Goal: Transaction & Acquisition: Purchase product/service

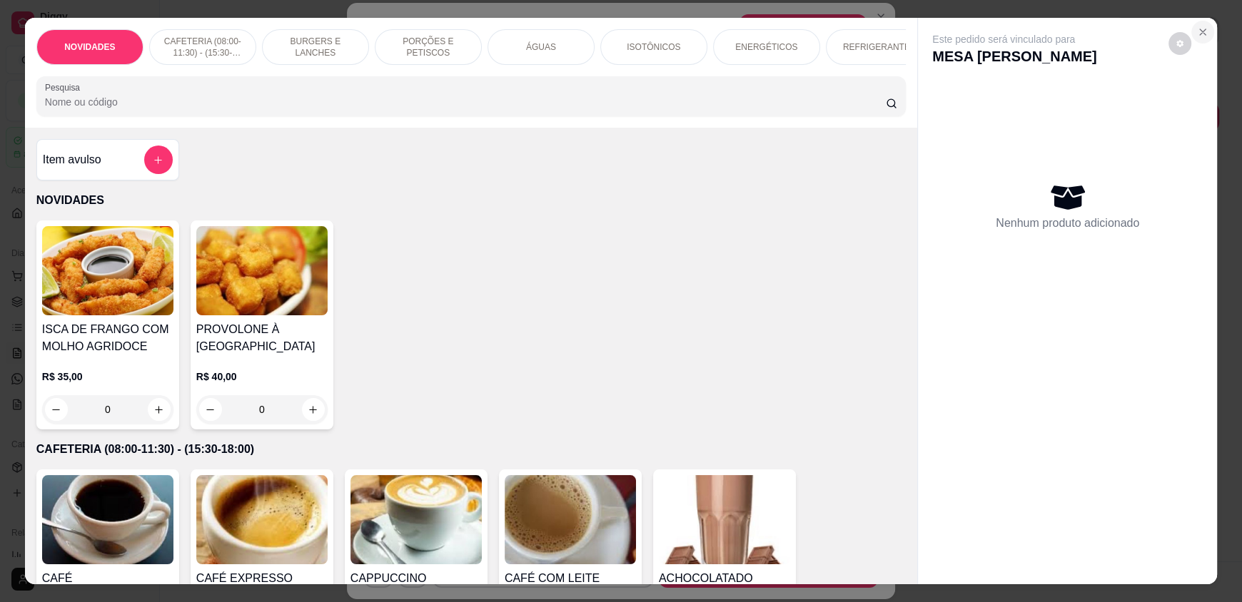
click at [534, 141] on section "NOVIDADES CAFETERIA (08:00-11:30) - (15:30-18:00) BURGERS E LANCHES PORÇÕES E P…" at bounding box center [621, 301] width 1192 height 566
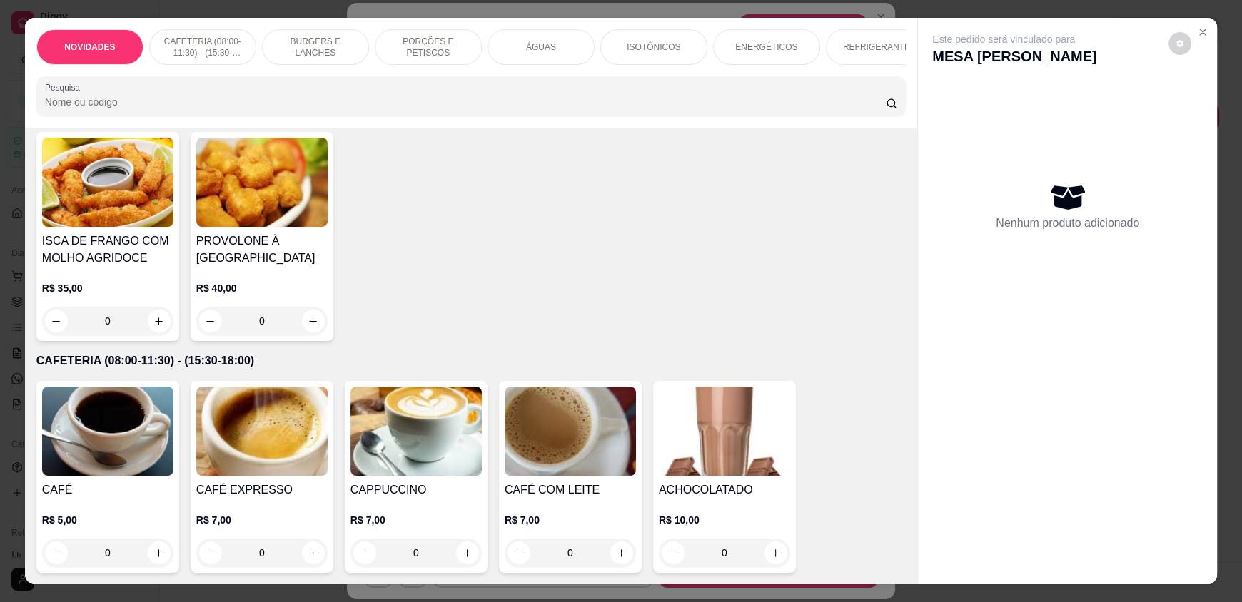
scroll to position [213, 0]
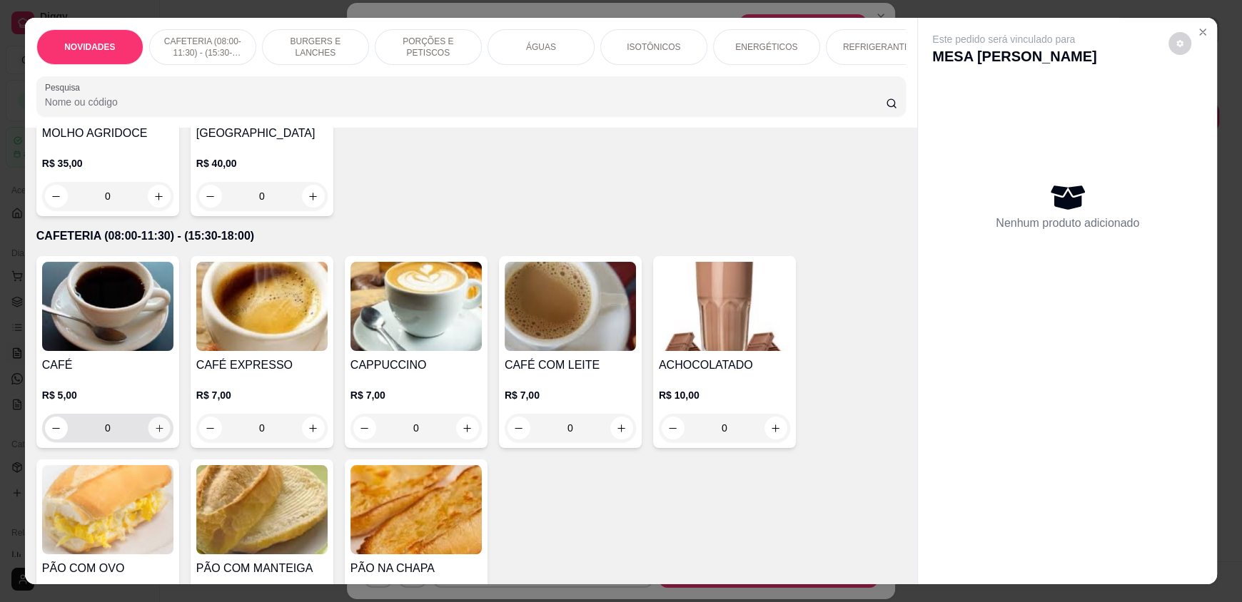
click at [154, 434] on icon "increase-product-quantity" at bounding box center [159, 428] width 11 height 11
type input "1"
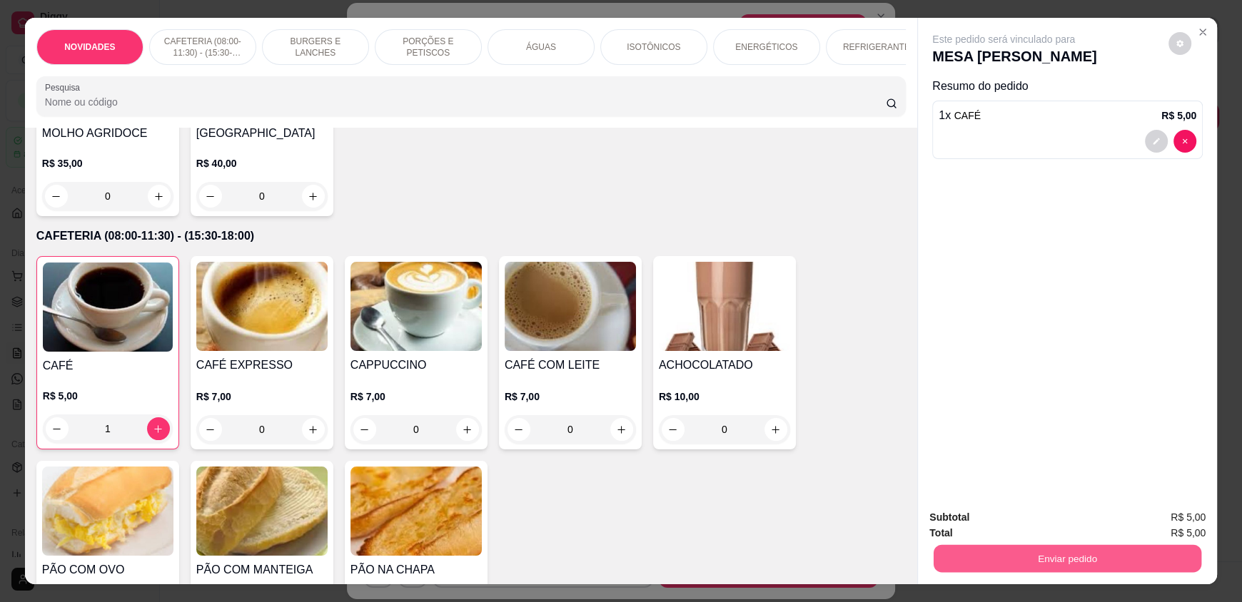
click at [992, 553] on button "Enviar pedido" at bounding box center [1067, 558] width 268 height 28
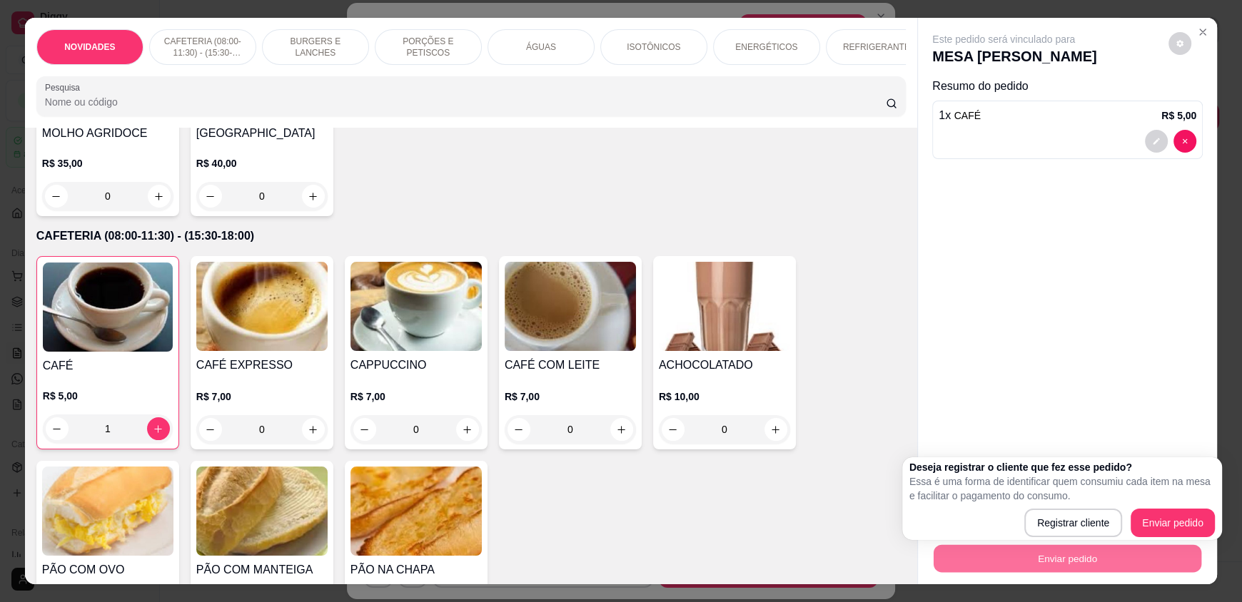
click at [1127, 372] on div "Este pedido será vinculado para MESA [PERSON_NAME] Resumo do pedido 1 x CAFÉ R$…" at bounding box center [1067, 258] width 299 height 480
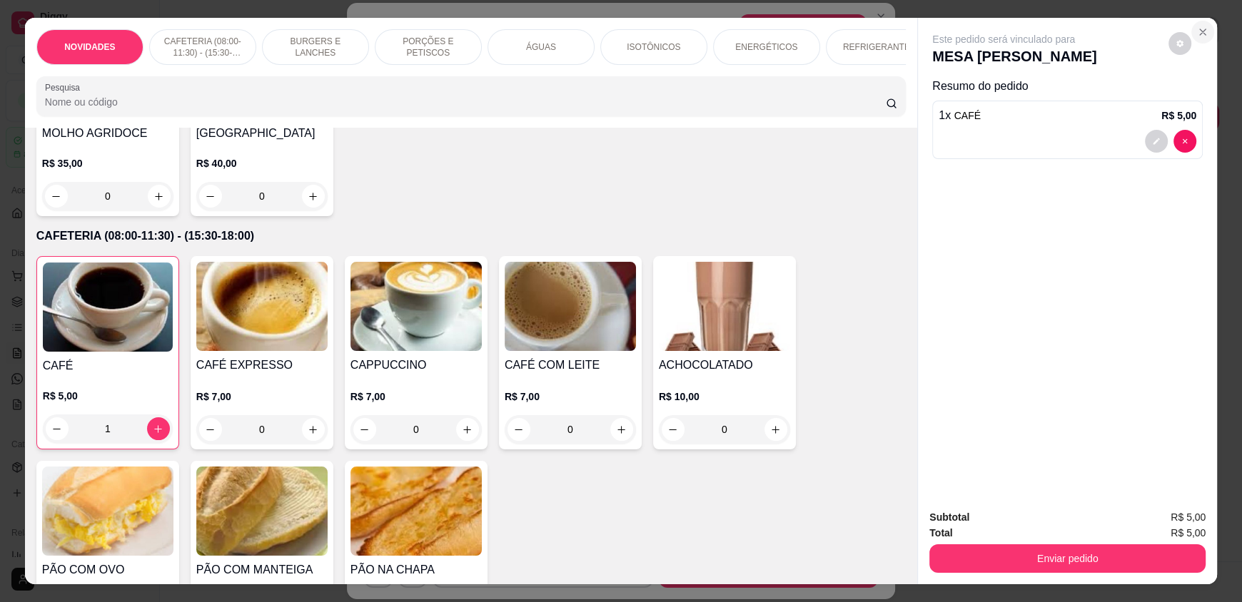
click at [1197, 26] on icon "Close" at bounding box center [1202, 31] width 11 height 11
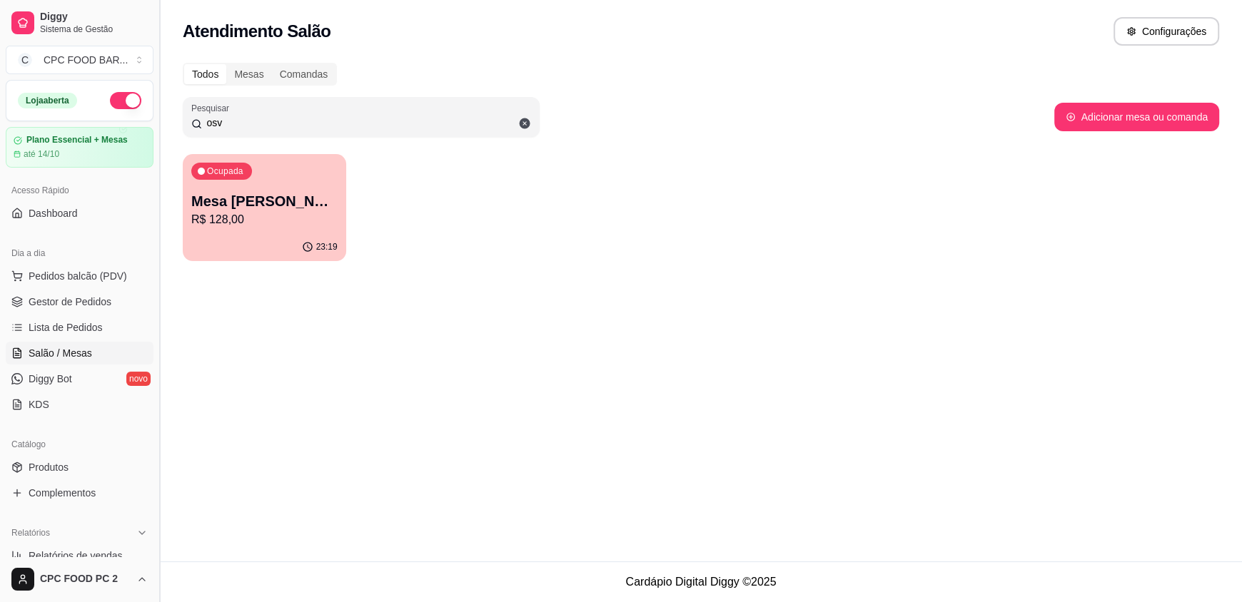
drag, startPoint x: 350, startPoint y: 126, endPoint x: 158, endPoint y: 127, distance: 192.0
click at [158, 127] on div "Diggy Sistema de Gestão C CPC FOOD BAR ... Loja aberta Plano Essencial + Mesas …" at bounding box center [621, 301] width 1242 height 602
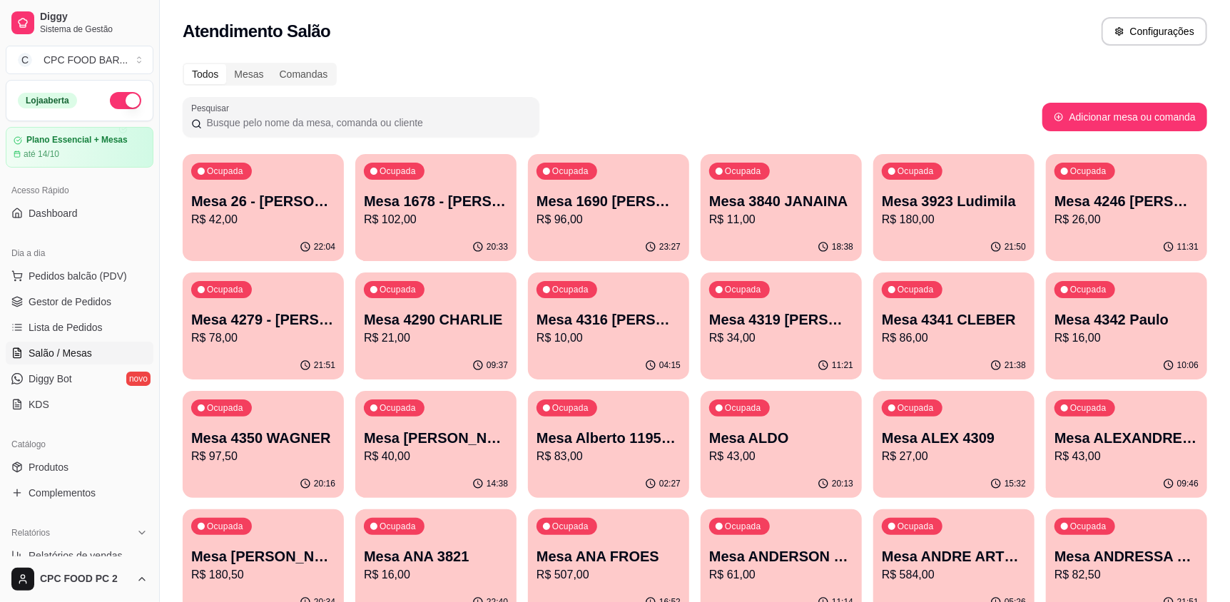
click at [249, 129] on input "Pesquisar" at bounding box center [366, 123] width 329 height 14
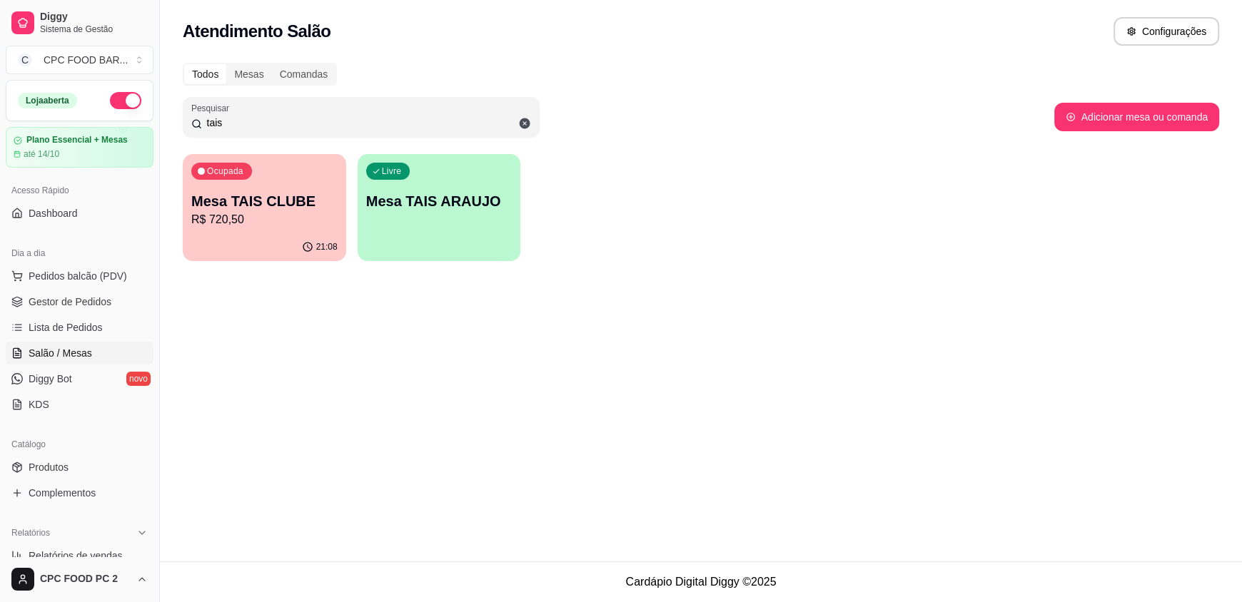
type input "tais"
click at [295, 225] on p "R$ 720,50" at bounding box center [264, 219] width 146 height 17
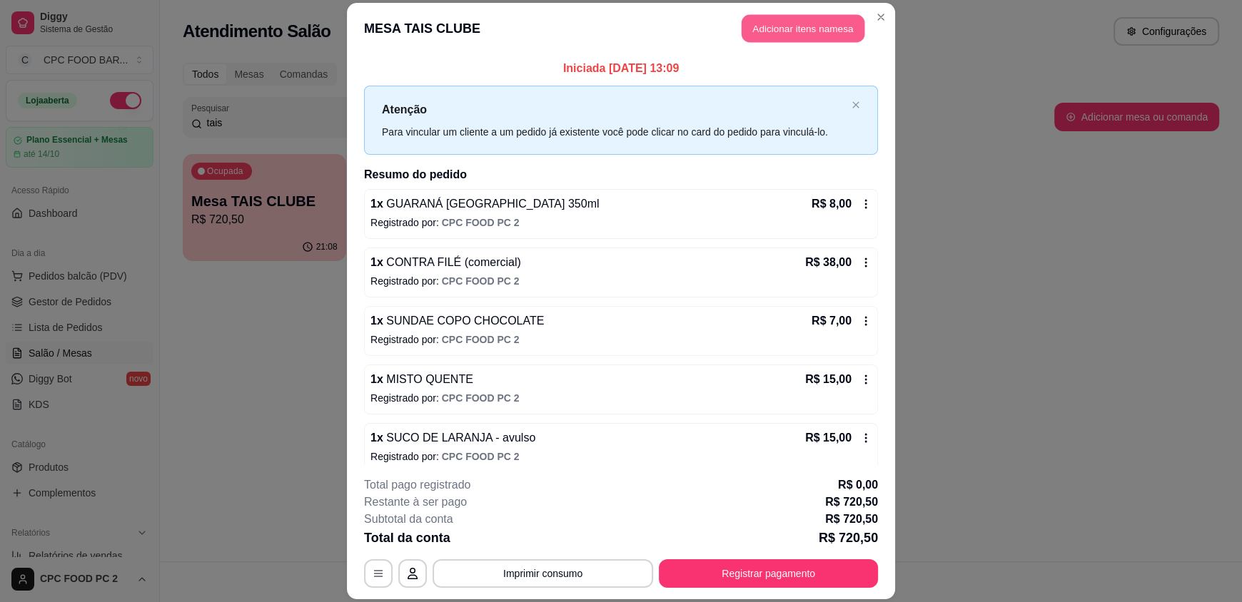
click at [785, 37] on button "Adicionar itens na mesa" at bounding box center [802, 29] width 123 height 28
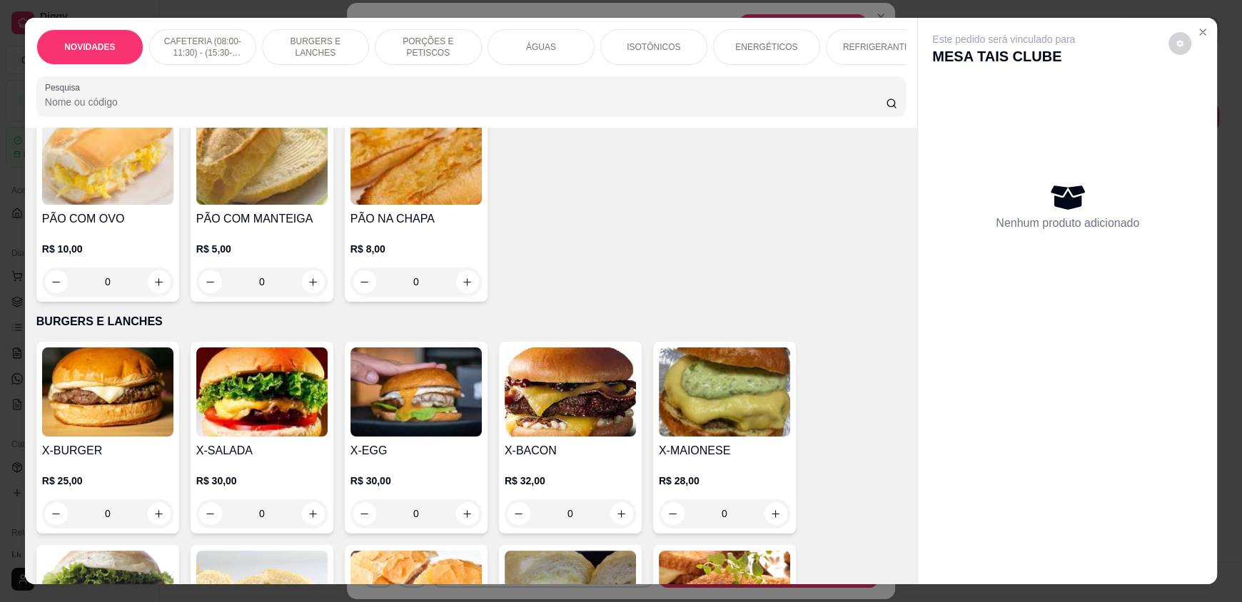
scroll to position [570, 0]
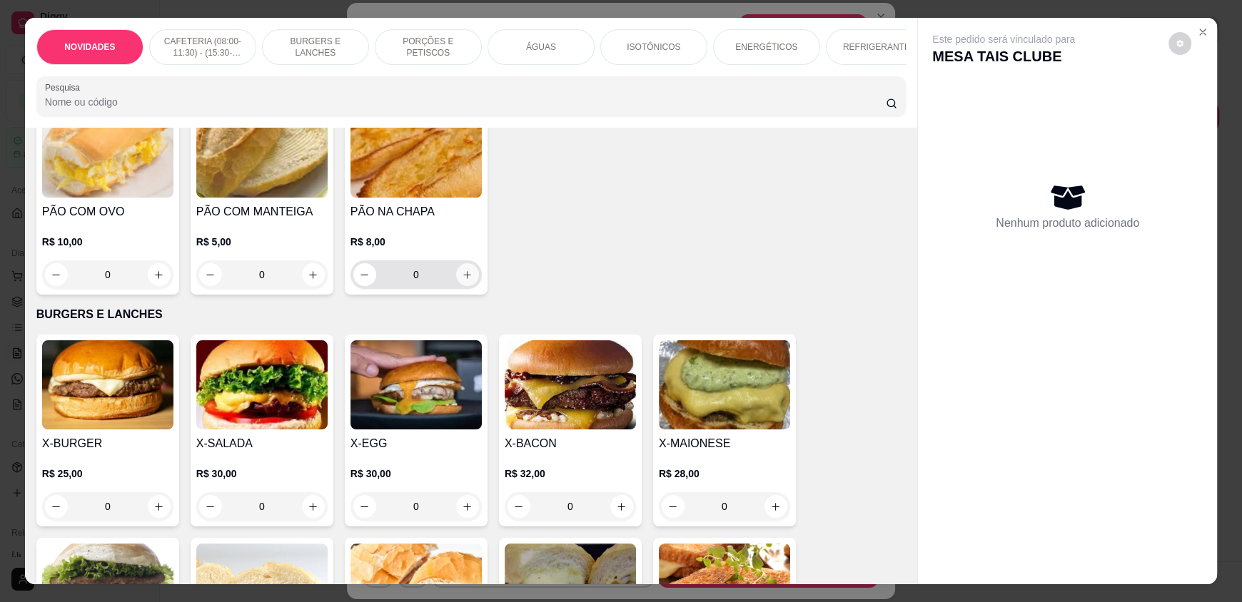
click at [462, 280] on icon "increase-product-quantity" at bounding box center [467, 275] width 11 height 11
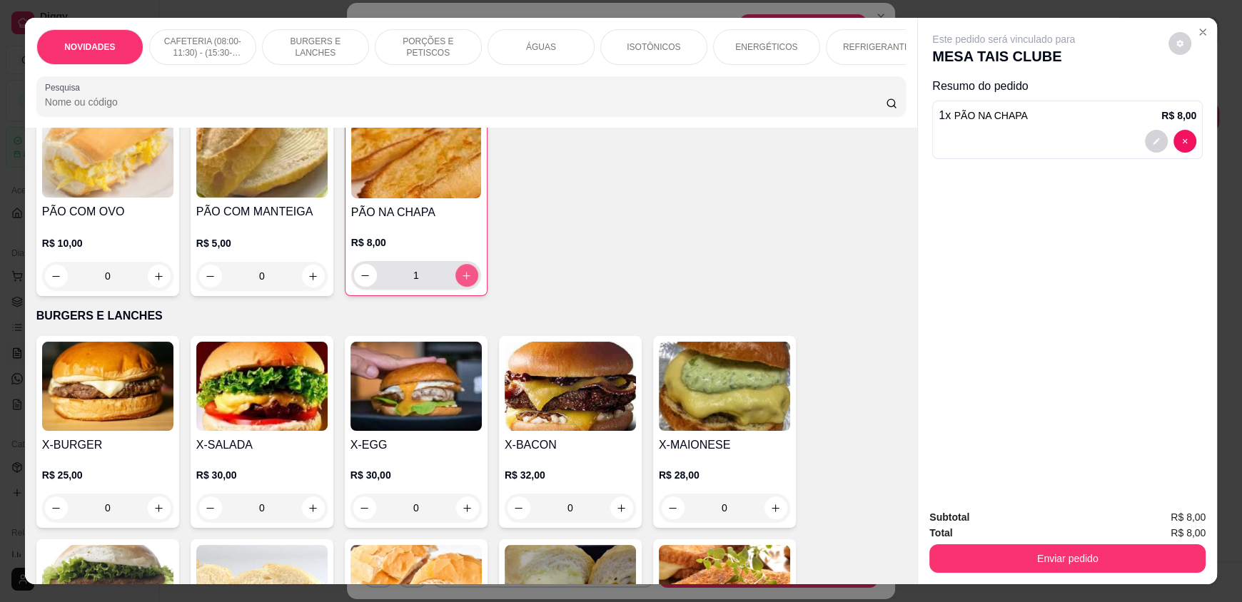
click at [461, 281] on icon "increase-product-quantity" at bounding box center [466, 275] width 11 height 11
type input "2"
click at [158, 108] on input "Pesquisa" at bounding box center [465, 102] width 841 height 14
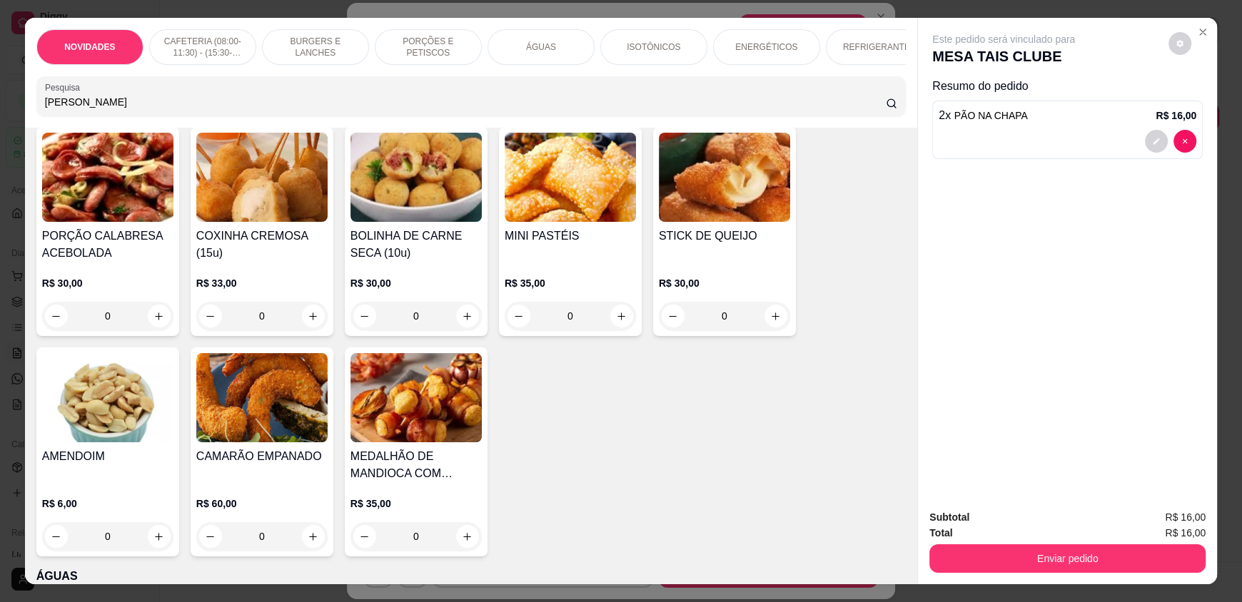
scroll to position [802, 0]
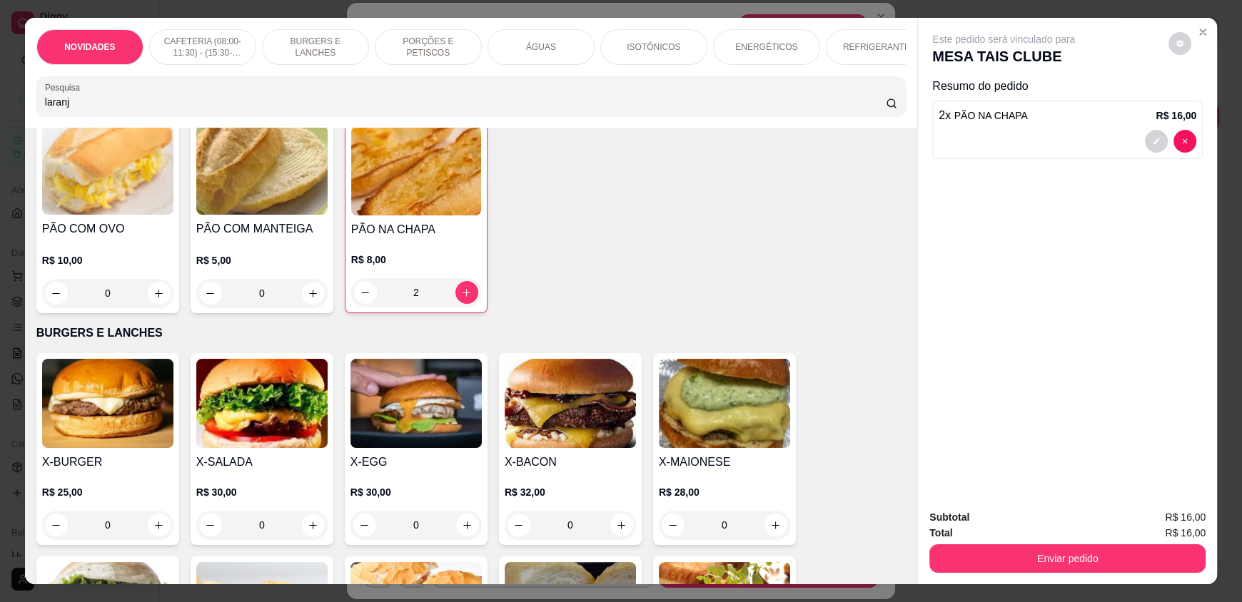
type input "laranj"
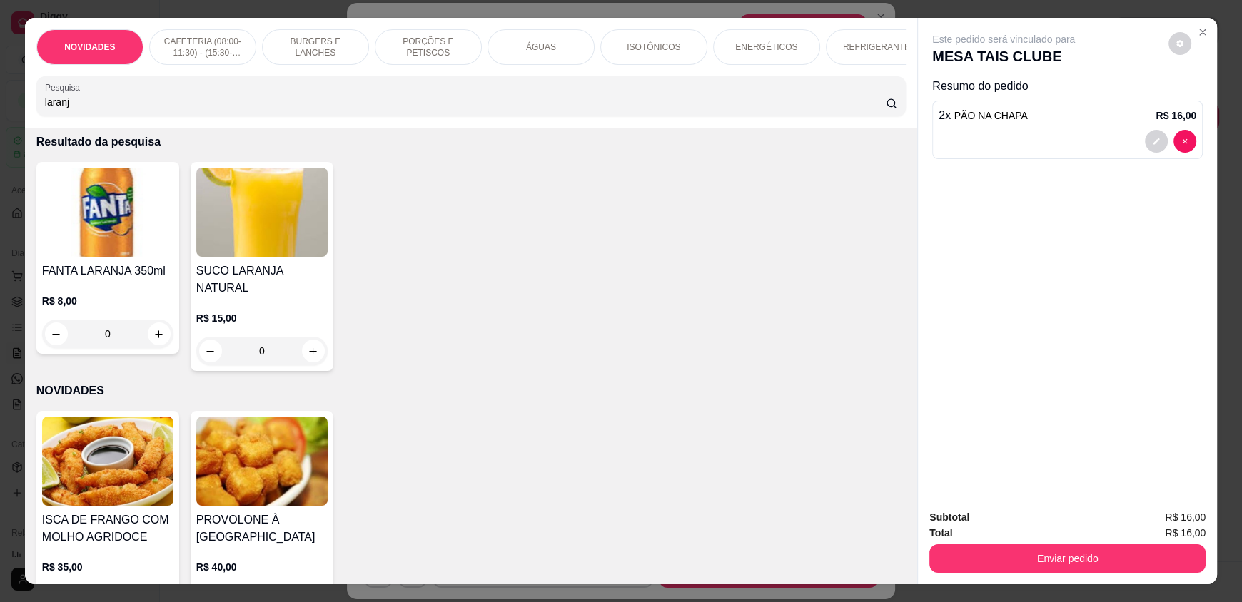
scroll to position [0, 0]
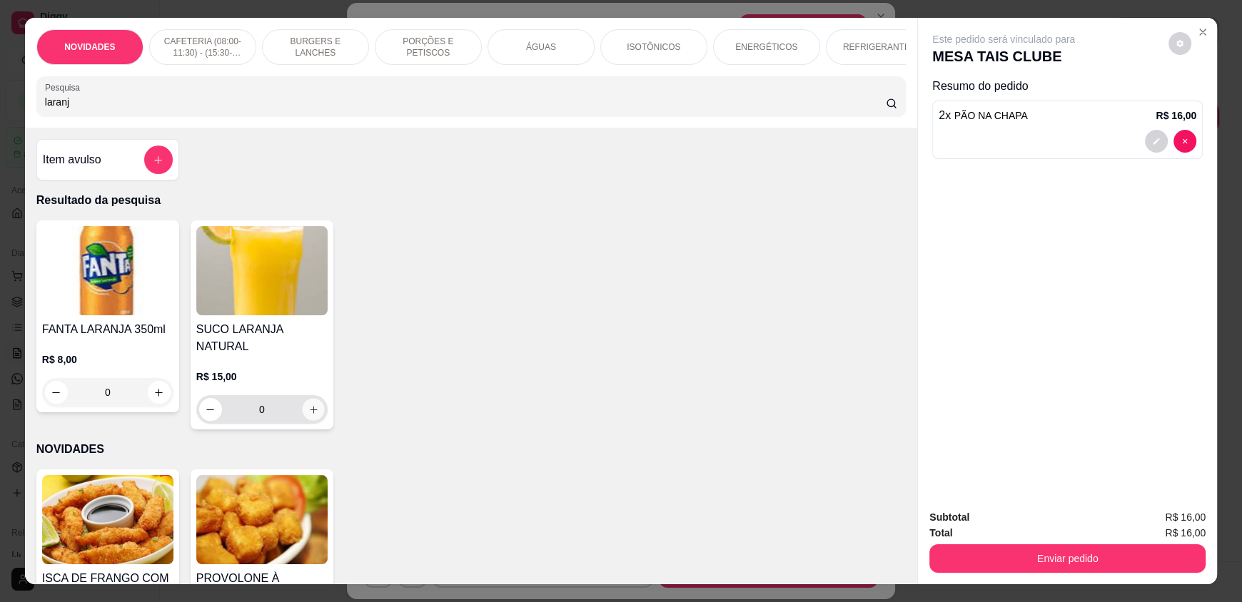
click at [308, 412] on button "increase-product-quantity" at bounding box center [313, 410] width 22 height 22
type input "1"
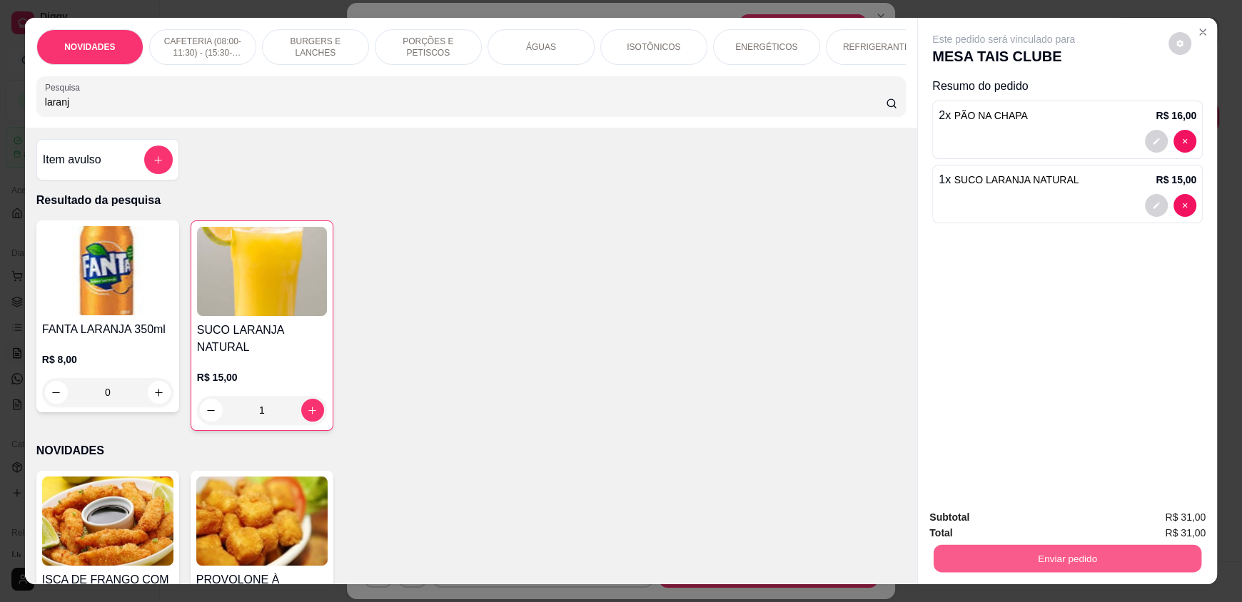
click at [975, 554] on button "Enviar pedido" at bounding box center [1067, 558] width 268 height 28
click at [1068, 527] on button "Registrar cliente" at bounding box center [1072, 523] width 91 height 26
click at [1100, 558] on button "Enviar pedido" at bounding box center [1067, 558] width 268 height 28
click at [1150, 526] on button "Enviar pedido" at bounding box center [1168, 523] width 78 height 26
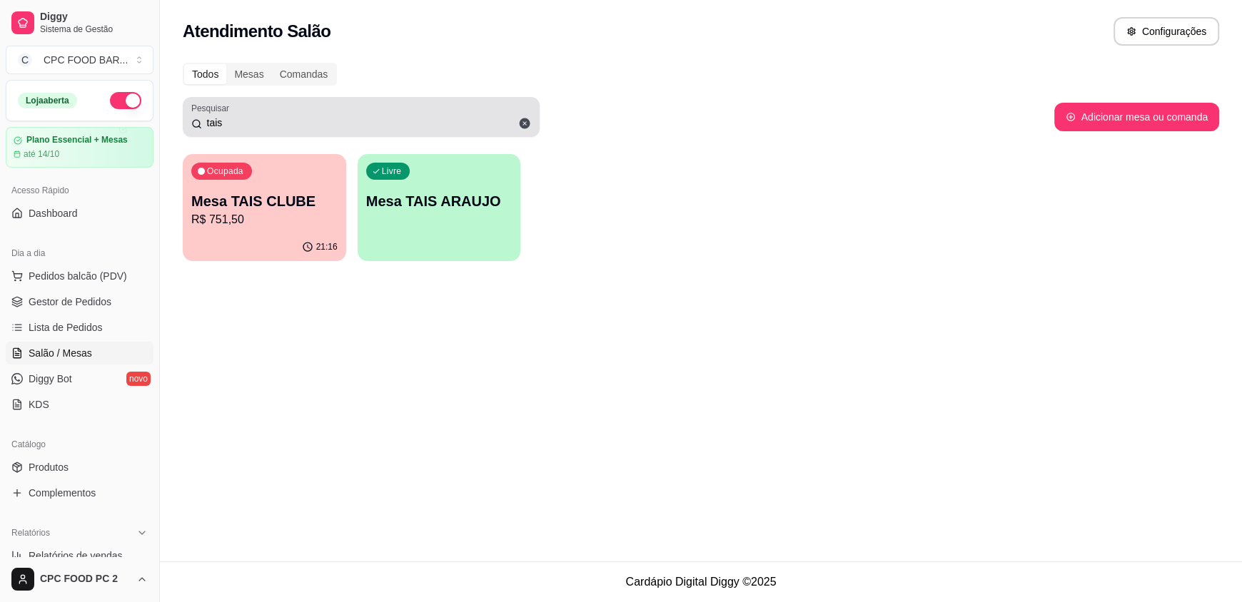
click at [524, 123] on icon at bounding box center [524, 123] width 13 height 13
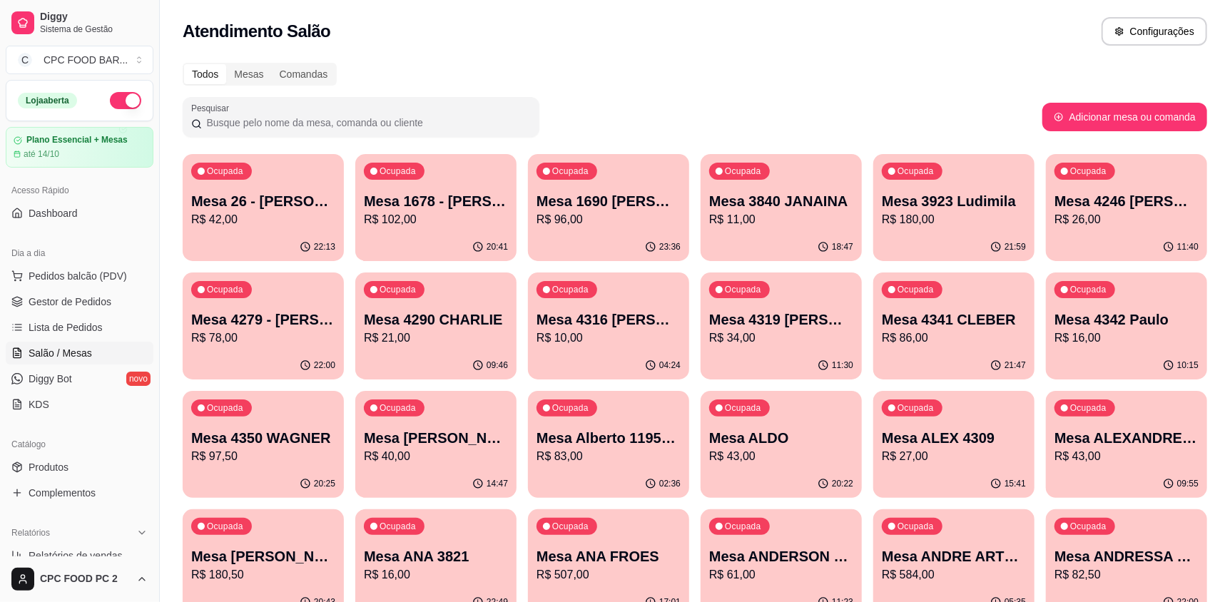
click at [270, 123] on input "Pesquisar" at bounding box center [366, 123] width 329 height 14
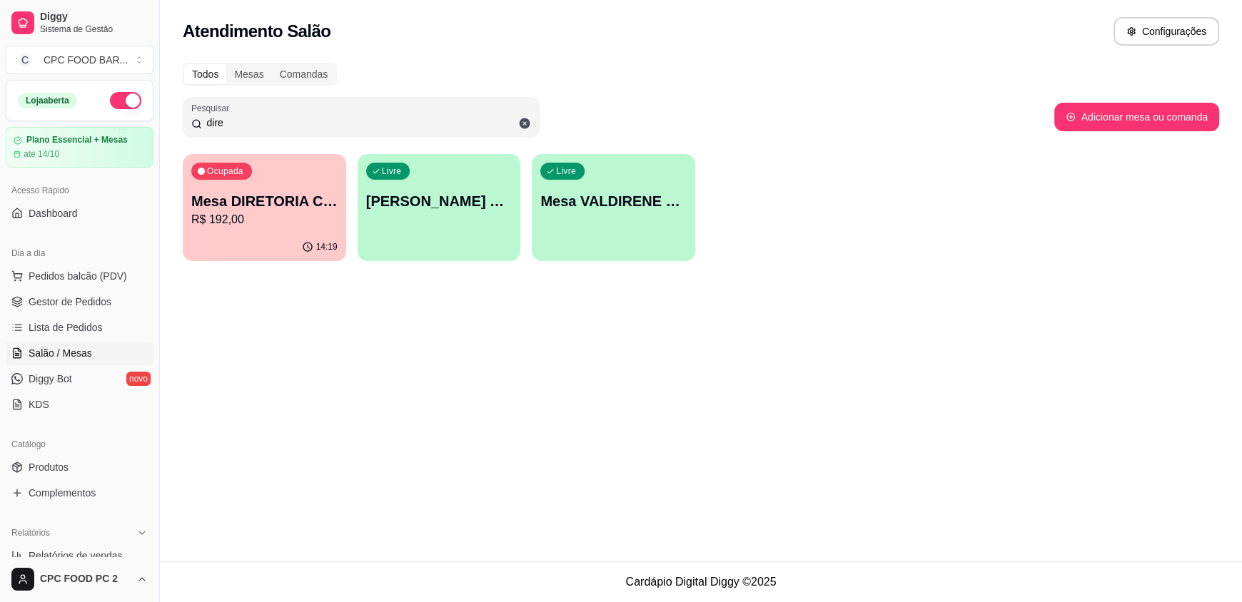
type input "dire"
click at [304, 212] on p "R$ 192,00" at bounding box center [264, 219] width 142 height 16
